Goal: Information Seeking & Learning: Learn about a topic

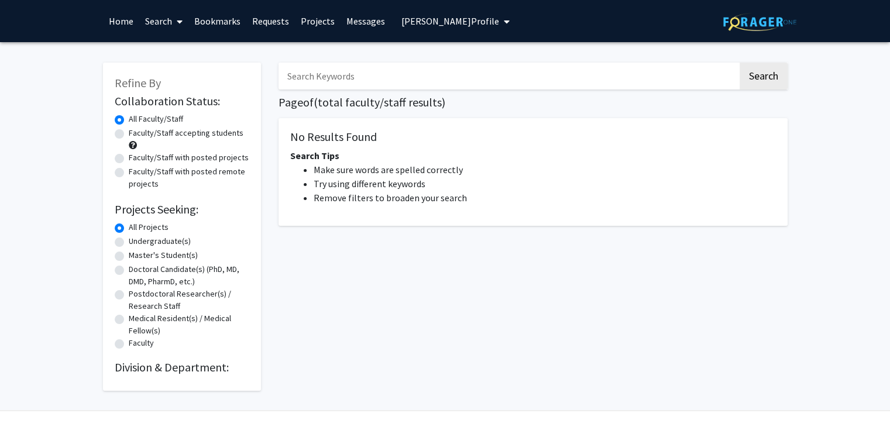
radio input "false"
radio input "true"
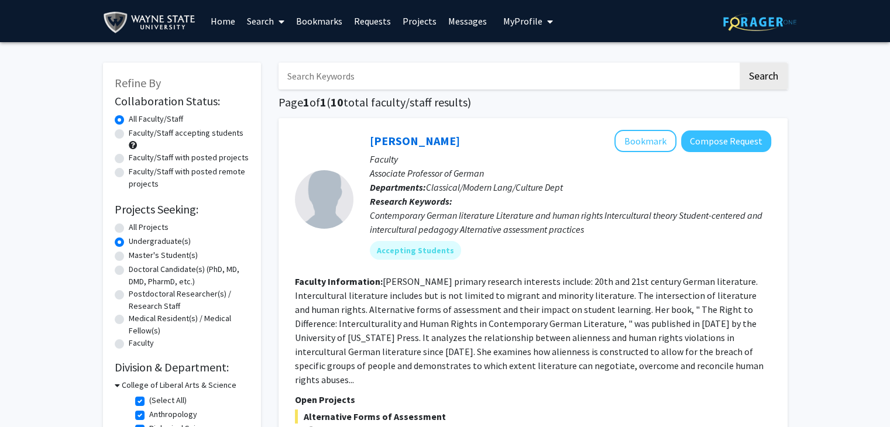
click at [524, 19] on span "My Profile" at bounding box center [522, 21] width 39 height 12
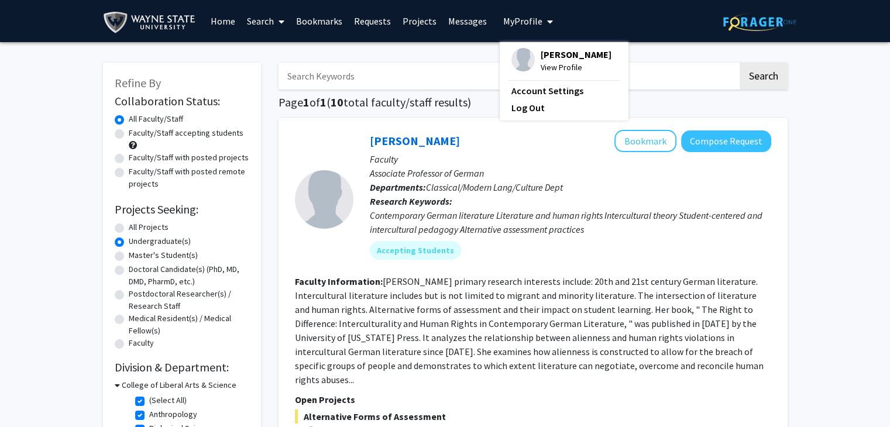
click at [311, 19] on link "Bookmarks" at bounding box center [319, 21] width 58 height 41
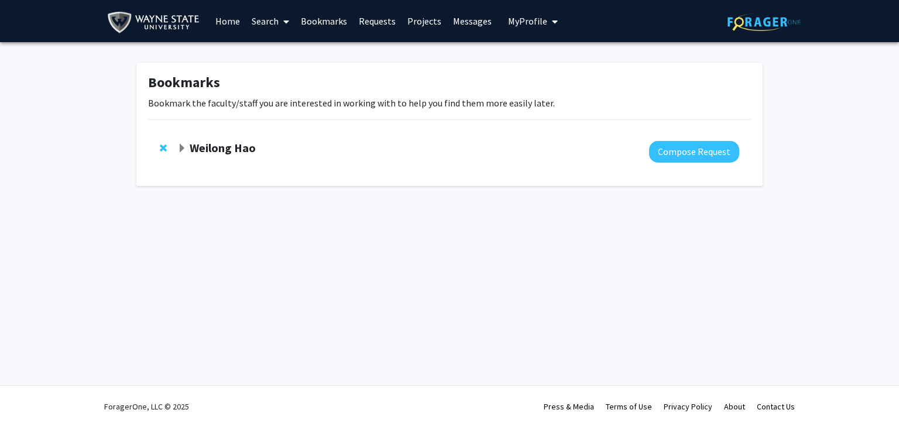
click at [248, 150] on strong "Weilong Hao" at bounding box center [223, 147] width 66 height 15
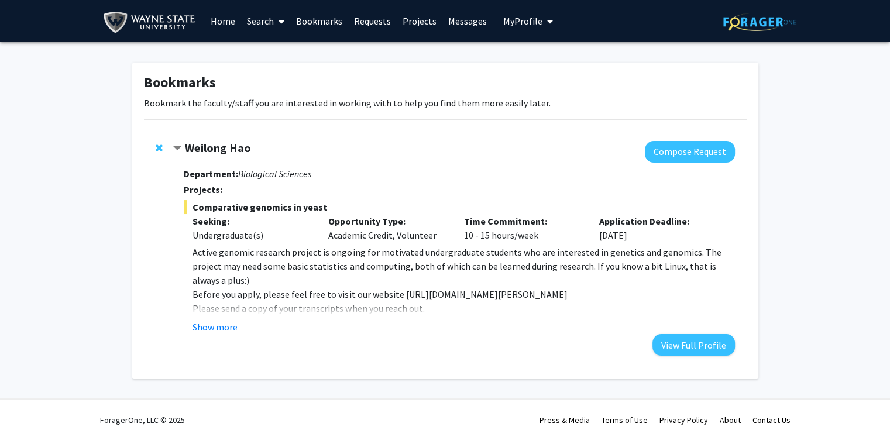
scroll to position [12, 0]
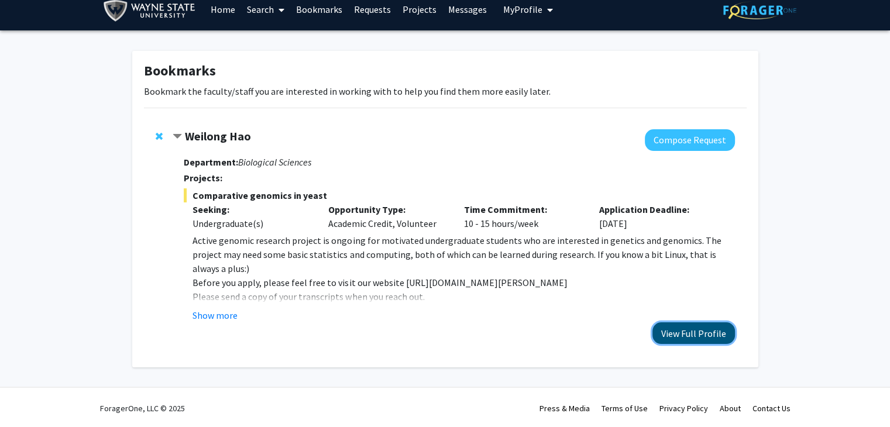
click at [676, 341] on button "View Full Profile" at bounding box center [693, 333] width 83 height 22
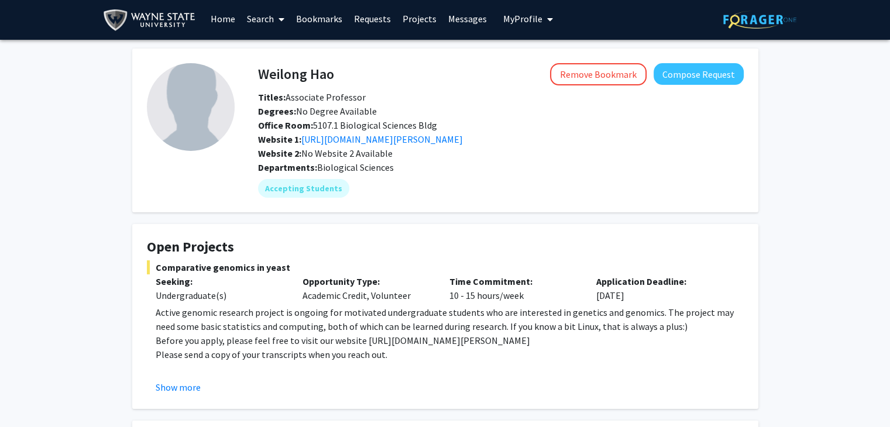
scroll to position [4, 0]
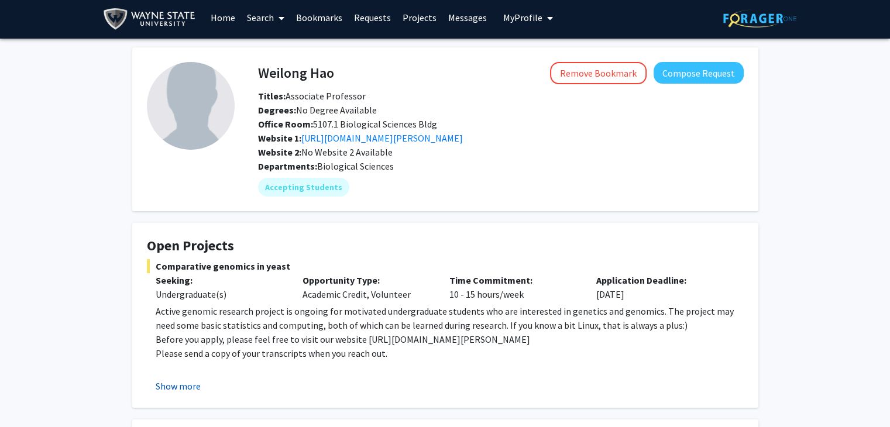
click at [181, 388] on button "Show more" at bounding box center [178, 386] width 45 height 14
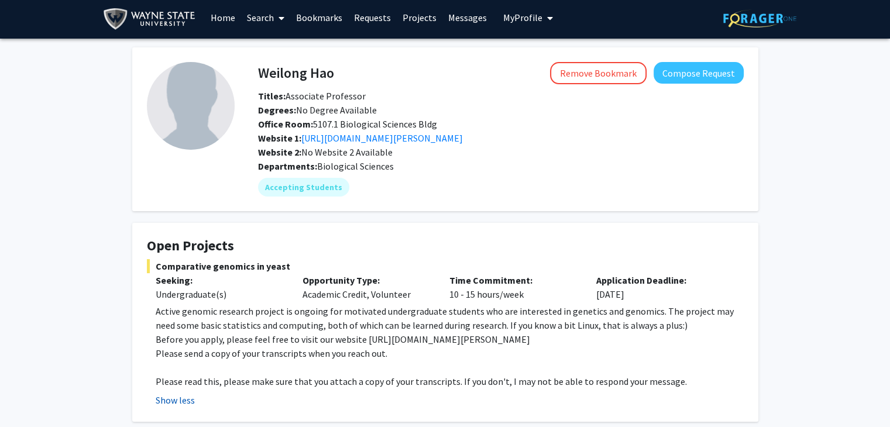
click at [177, 399] on button "Show less" at bounding box center [175, 400] width 39 height 14
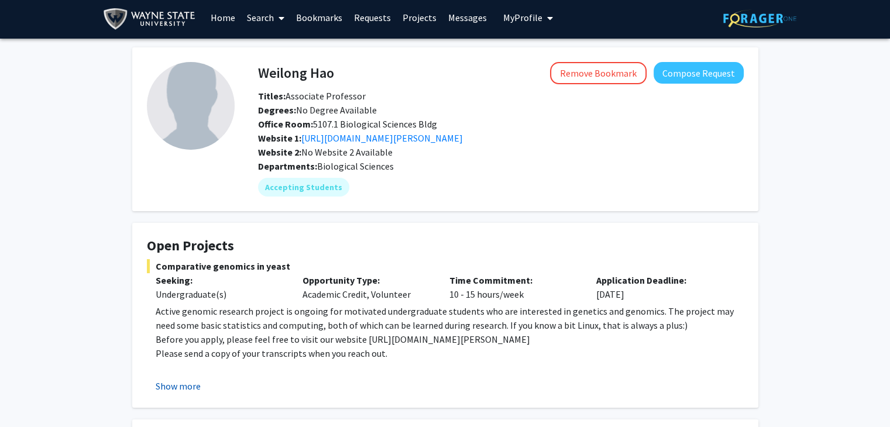
click at [177, 399] on fg-card "Open Projects Comparative genomics in yeast Seeking: Undergraduate(s) Opportuni…" at bounding box center [445, 315] width 626 height 185
click at [172, 384] on button "Show more" at bounding box center [178, 386] width 45 height 14
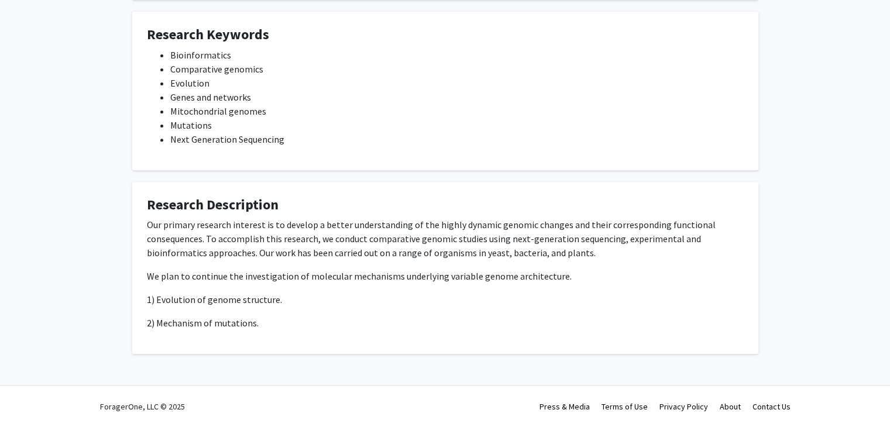
scroll to position [424, 0]
